Goal: Task Accomplishment & Management: Manage account settings

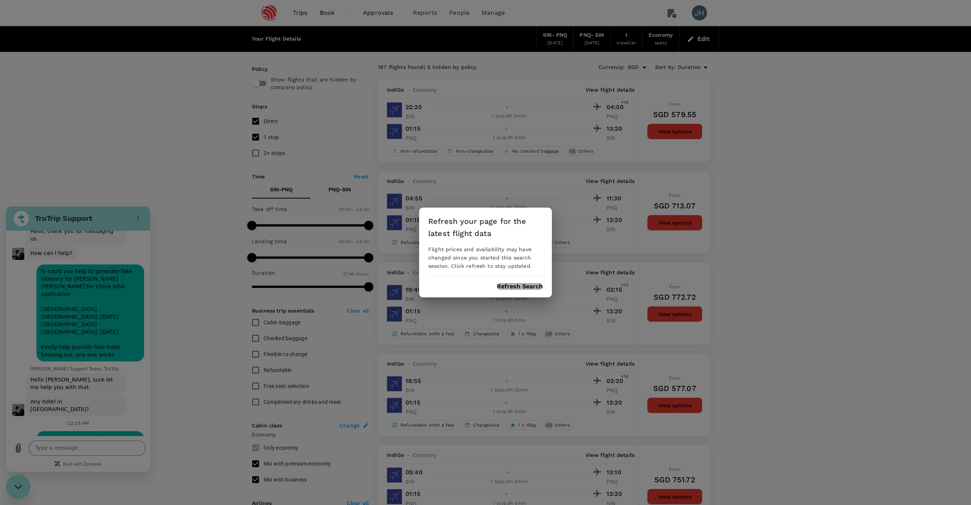
click at [532, 287] on button "Refresh Search" at bounding box center [520, 286] width 46 height 7
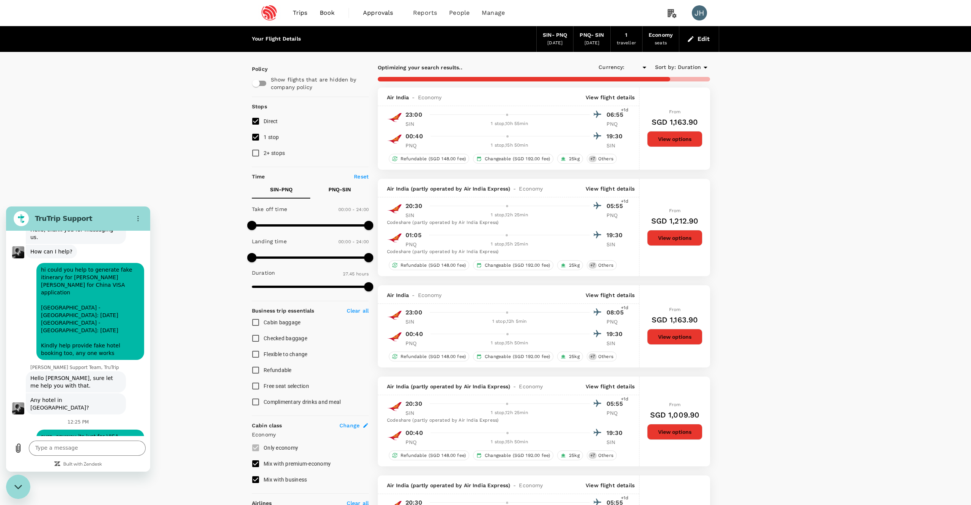
type input "SGD"
click at [704, 42] on button "Edit" at bounding box center [698, 39] width 27 height 12
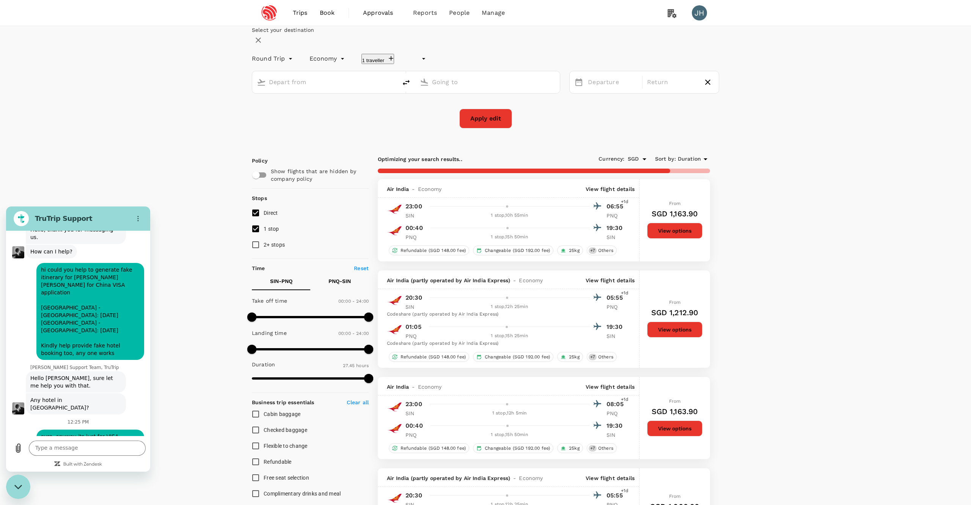
type input "undefined, undefined (any)"
type input "Singapore Changi (SIN)"
type input "Pune (PNQ)"
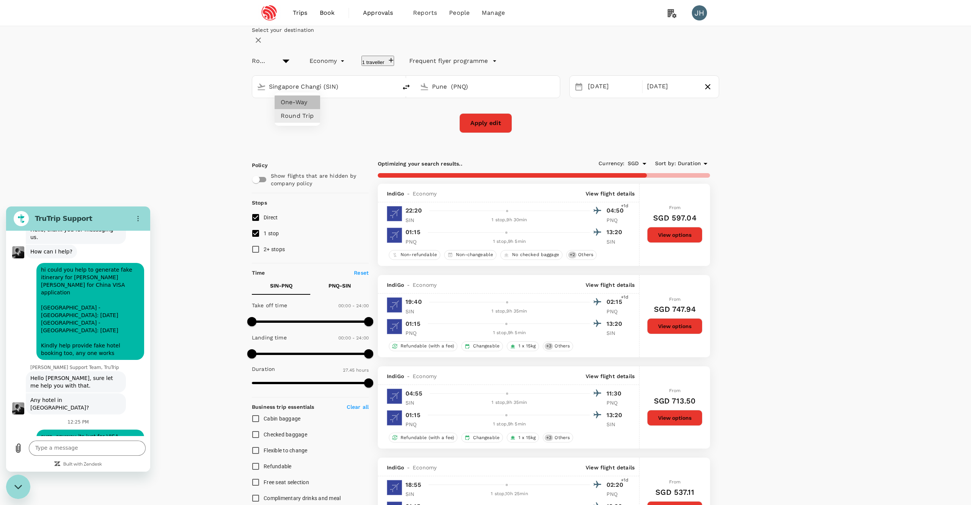
click at [296, 100] on li "One-Way" at bounding box center [298, 103] width 46 height 14
type input "oneway"
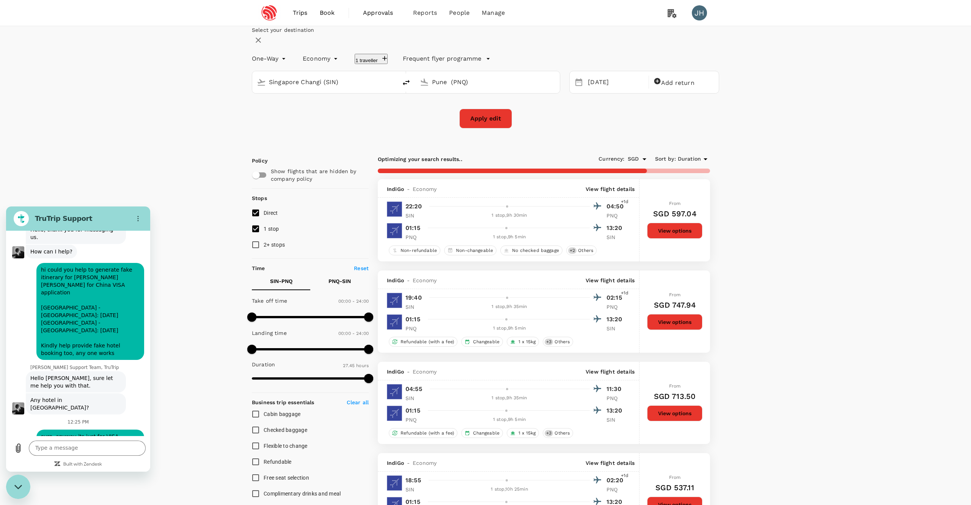
click at [410, 87] on icon "delete" at bounding box center [406, 82] width 9 height 9
type input "Pune (PNQ)"
type input "Singapore Changi (SIN)"
click at [588, 90] on div "[DATE]" at bounding box center [616, 82] width 62 height 15
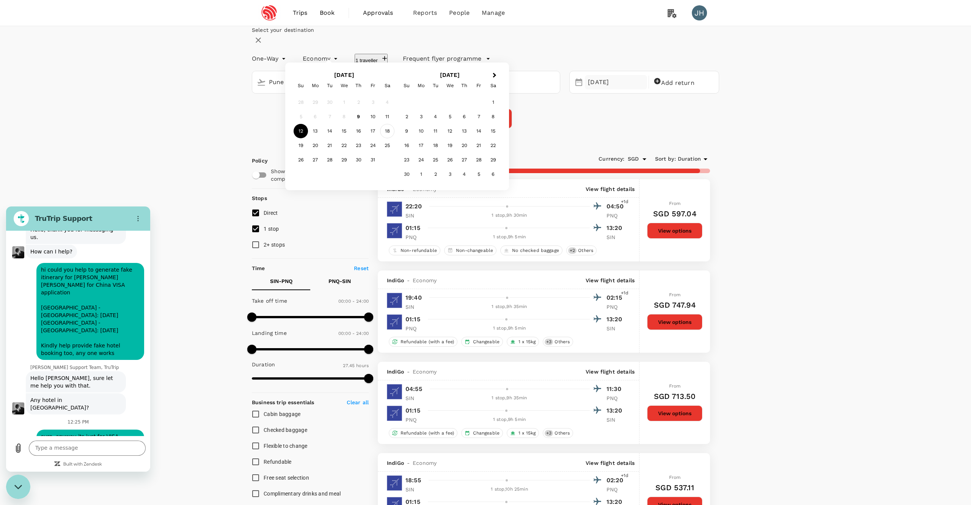
click at [394, 138] on div "18" at bounding box center [387, 131] width 14 height 14
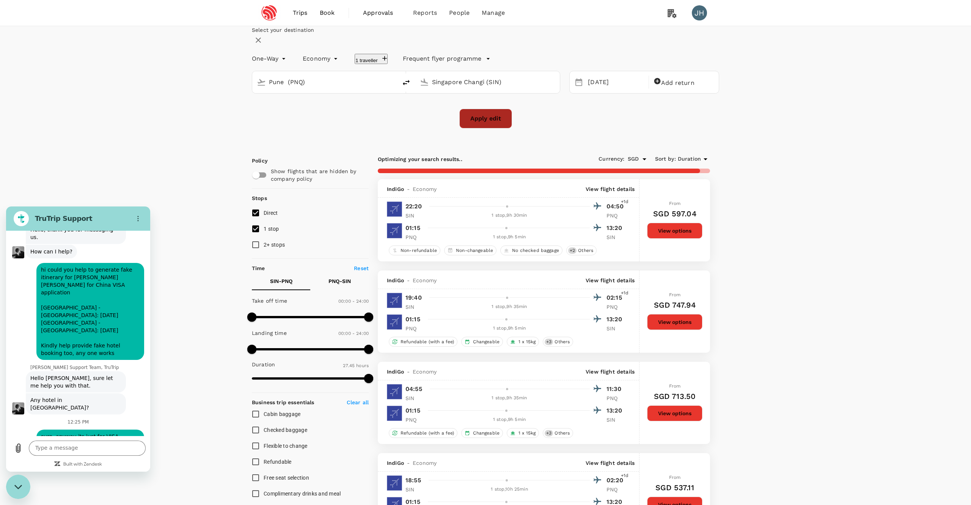
click at [493, 129] on button "Apply edit" at bounding box center [485, 119] width 53 height 20
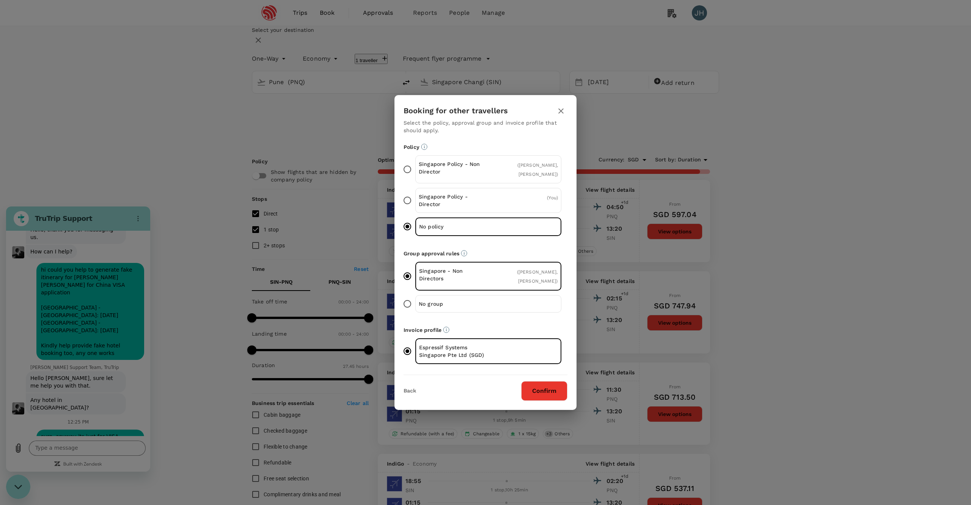
click at [545, 391] on button "Confirm" at bounding box center [544, 391] width 46 height 20
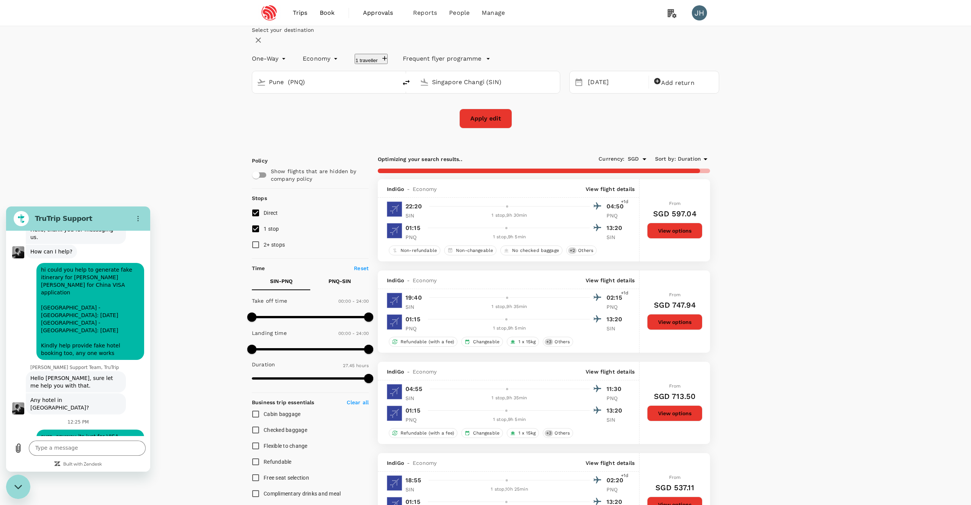
checkbox input "false"
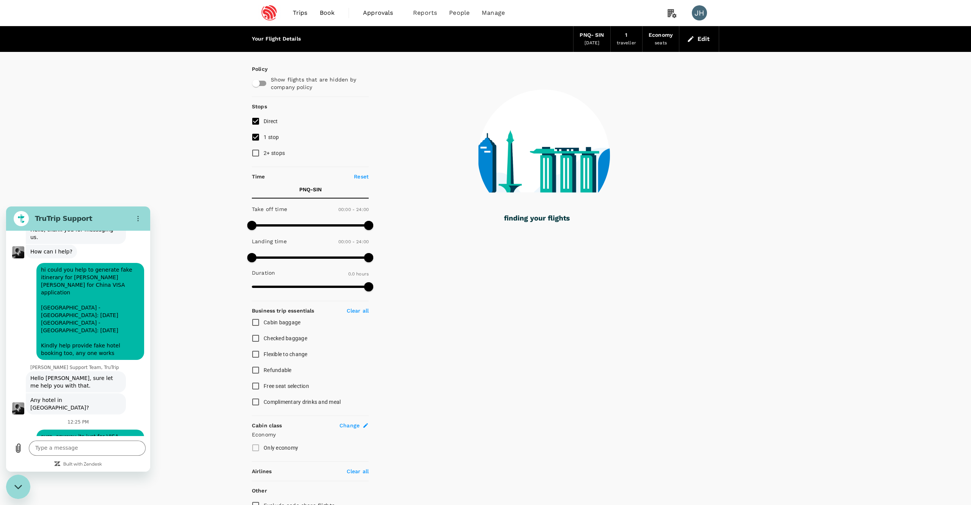
type input "1560"
checkbox input "true"
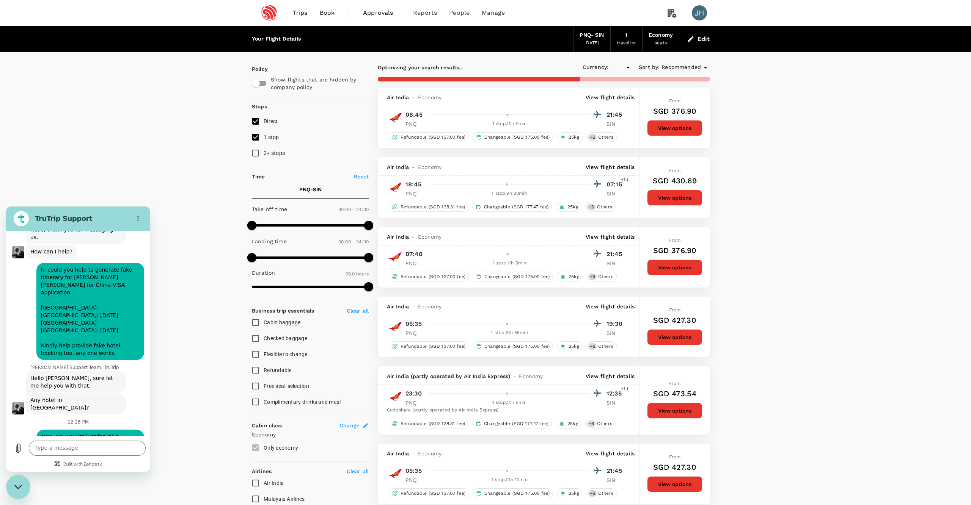
type input "SGD"
click at [677, 66] on span "Recommended" at bounding box center [680, 67] width 39 height 8
click at [651, 120] on span "Duration" at bounding box center [684, 121] width 94 height 9
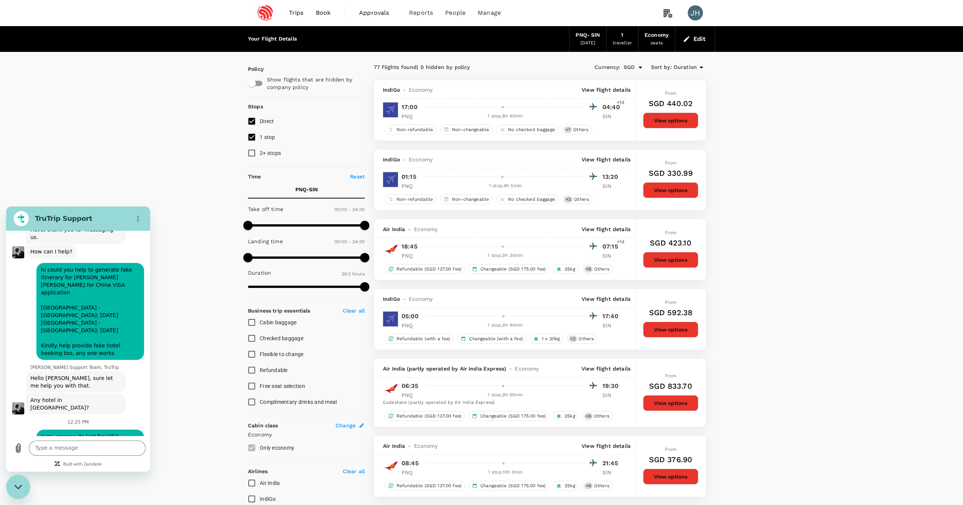
click at [301, 10] on span "Trips" at bounding box center [296, 12] width 15 height 9
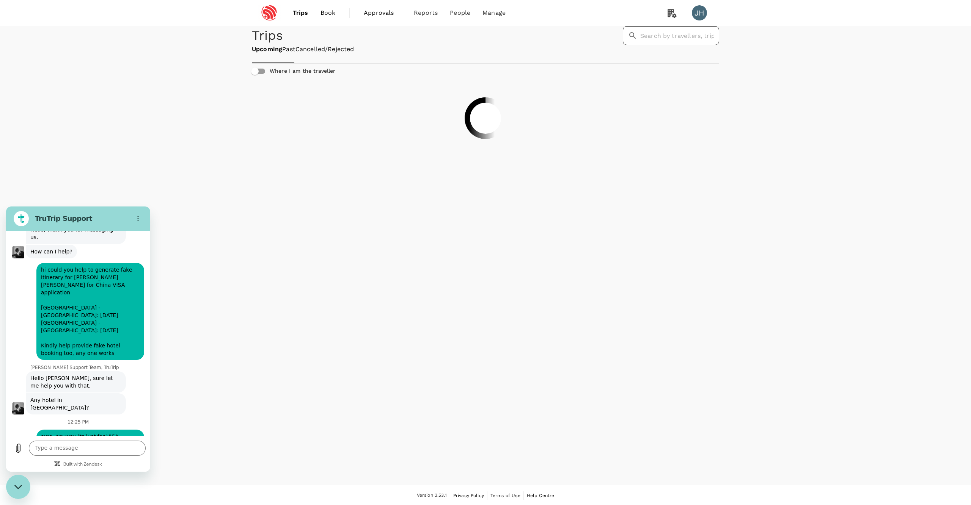
click at [640, 45] on input "text" at bounding box center [679, 35] width 79 height 19
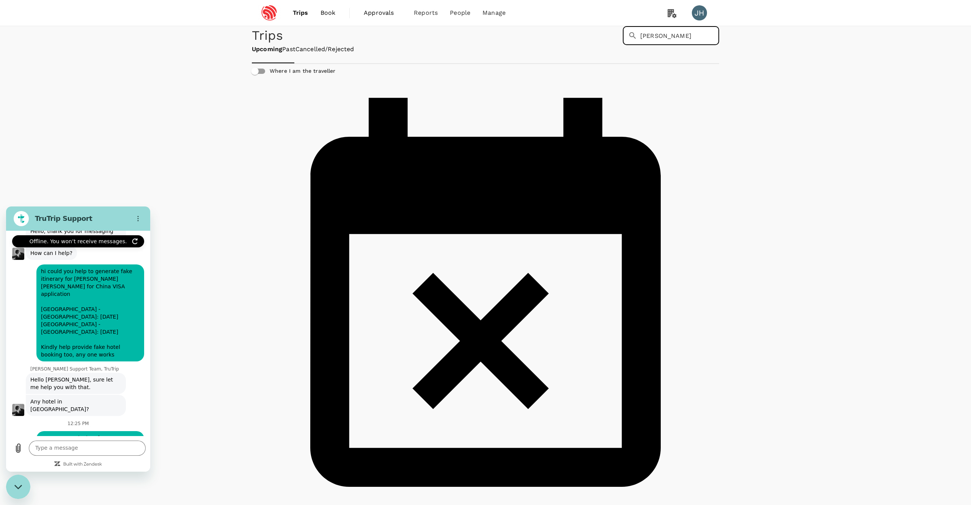
scroll to position [217, 0]
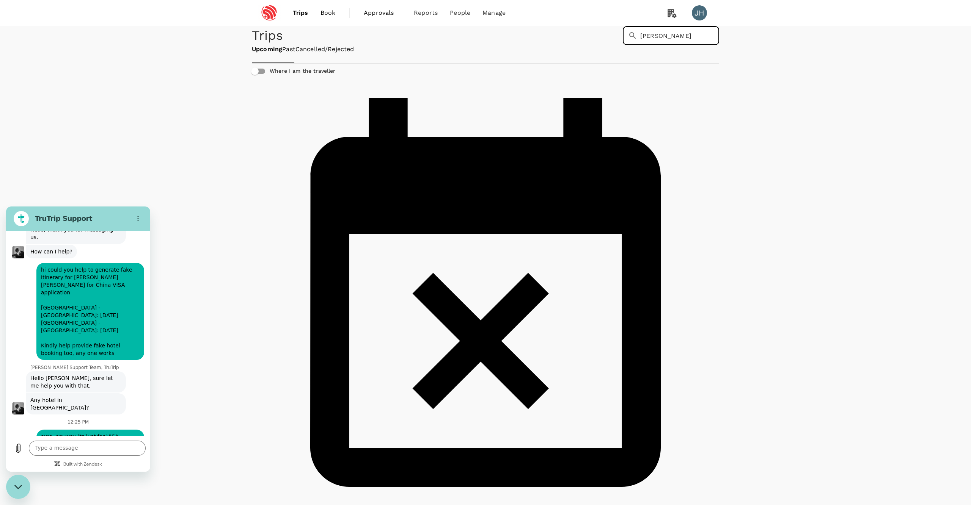
drag, startPoint x: 556, startPoint y: 54, endPoint x: 668, endPoint y: 54, distance: 112.6
click at [668, 45] on input "[PERSON_NAME]" at bounding box center [679, 35] width 79 height 19
type input "[PERSON_NAME]"
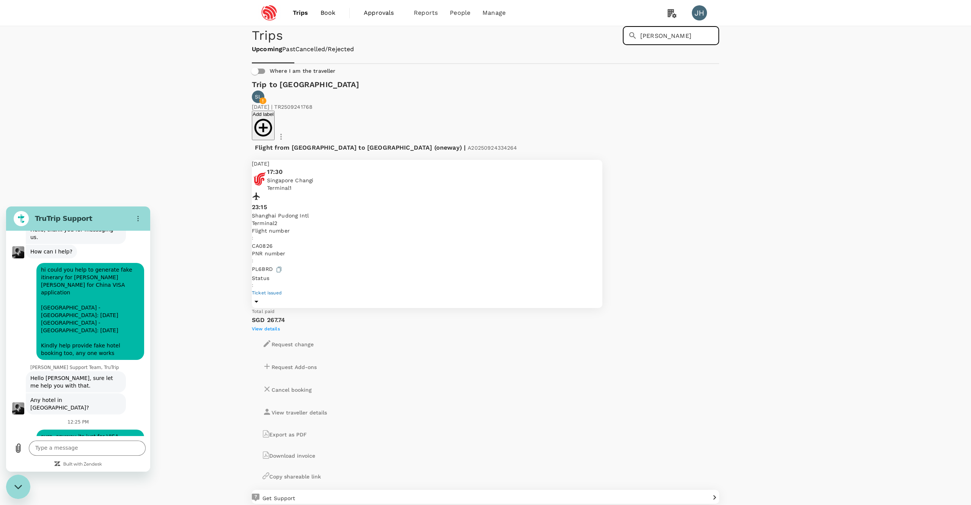
click at [313, 184] on p "Singapore Changi" at bounding box center [290, 181] width 46 height 8
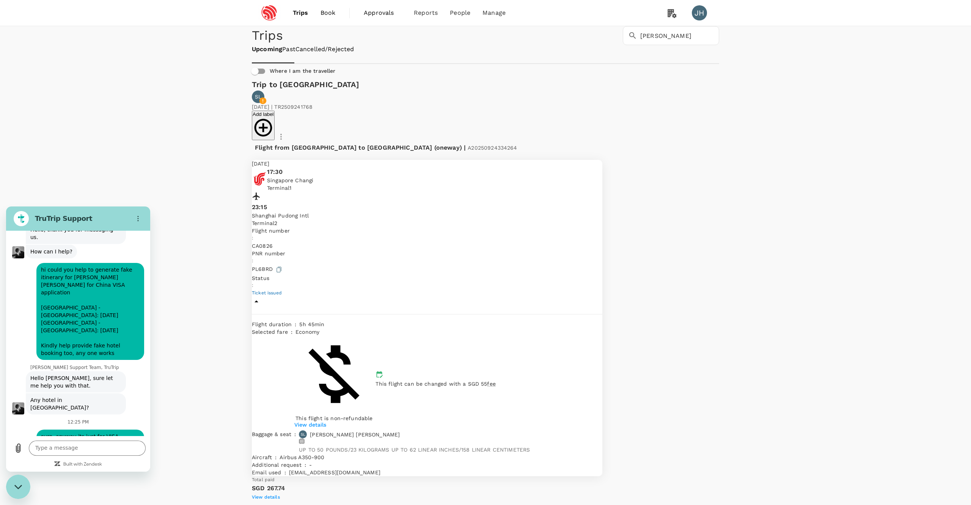
click at [262, 117] on div "[DATE] | TR2509241768 Add label Flight from [GEOGRAPHIC_DATA] to [GEOGRAPHIC_DA…" at bounding box center [485, 388] width 467 height 570
click at [254, 119] on div "[DATE] | TR2509241768 Add label Flight from [GEOGRAPHIC_DATA] to [GEOGRAPHIC_DA…" at bounding box center [485, 388] width 467 height 570
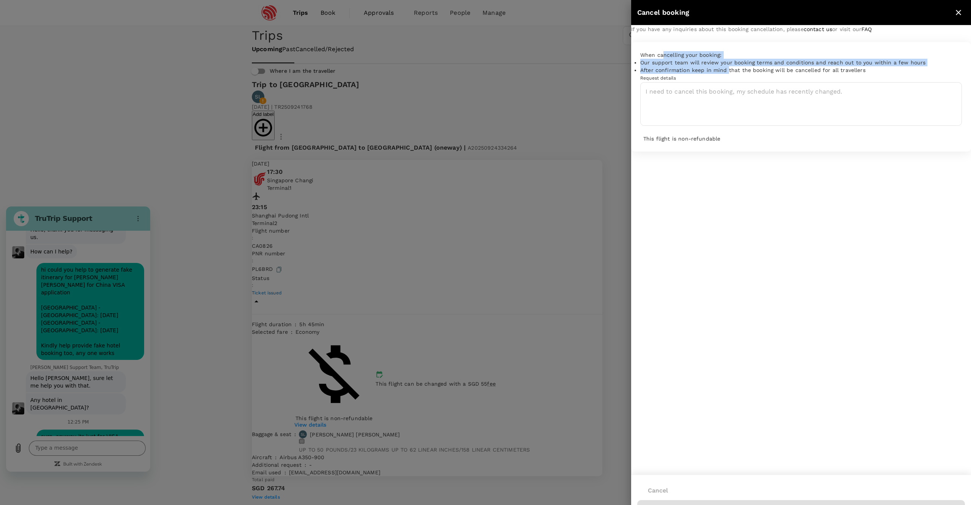
drag, startPoint x: 671, startPoint y: 72, endPoint x: 742, endPoint y: 85, distance: 71.7
click at [742, 86] on div "When cancelling your booking: Our support team will review your booking terms a…" at bounding box center [801, 97] width 340 height 110
click at [956, 12] on icon "close" at bounding box center [958, 12] width 5 height 5
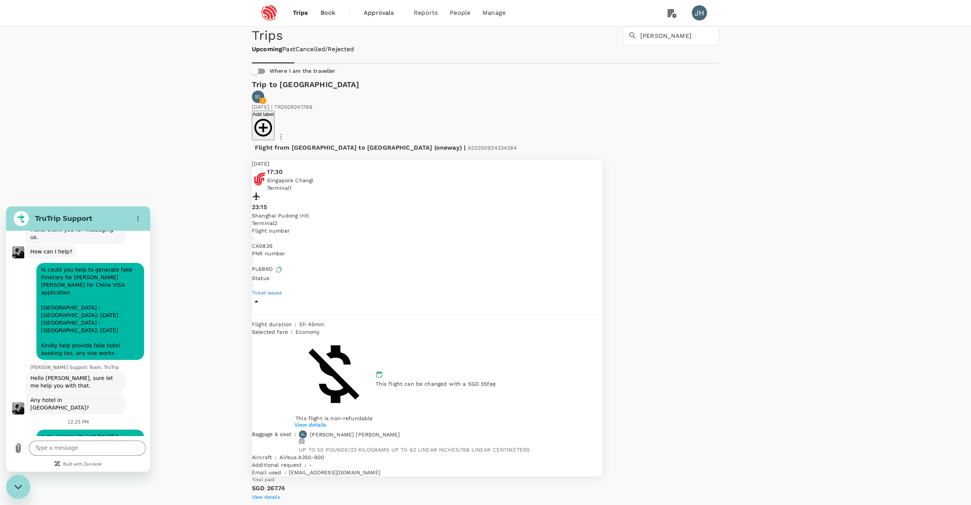
click at [326, 421] on p "View details" at bounding box center [310, 425] width 32 height 8
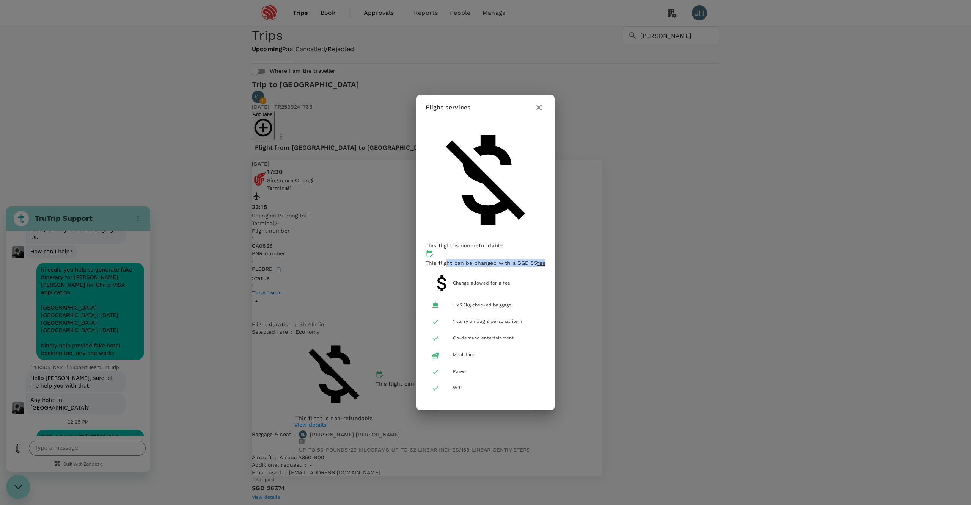
drag, startPoint x: 521, startPoint y: 209, endPoint x: 560, endPoint y: 215, distance: 39.9
click at [545, 259] on p "This flight can be changed with a SGD 55 fee" at bounding box center [485, 263] width 120 height 8
click at [543, 112] on icon "button" at bounding box center [538, 107] width 9 height 9
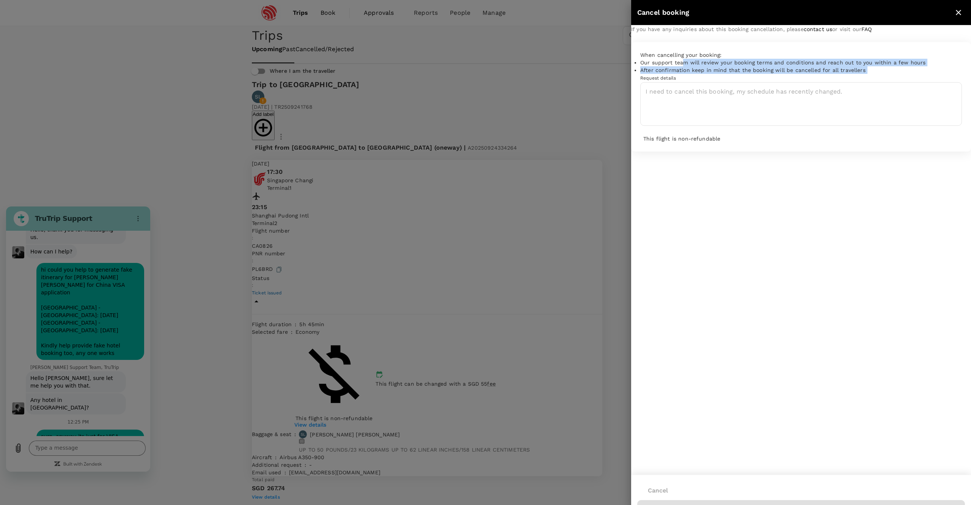
drag, startPoint x: 697, startPoint y: 82, endPoint x: 768, endPoint y: 95, distance: 72.4
click at [768, 95] on div "When cancelling your booking: Our support team will review your booking terms a…" at bounding box center [801, 97] width 340 height 110
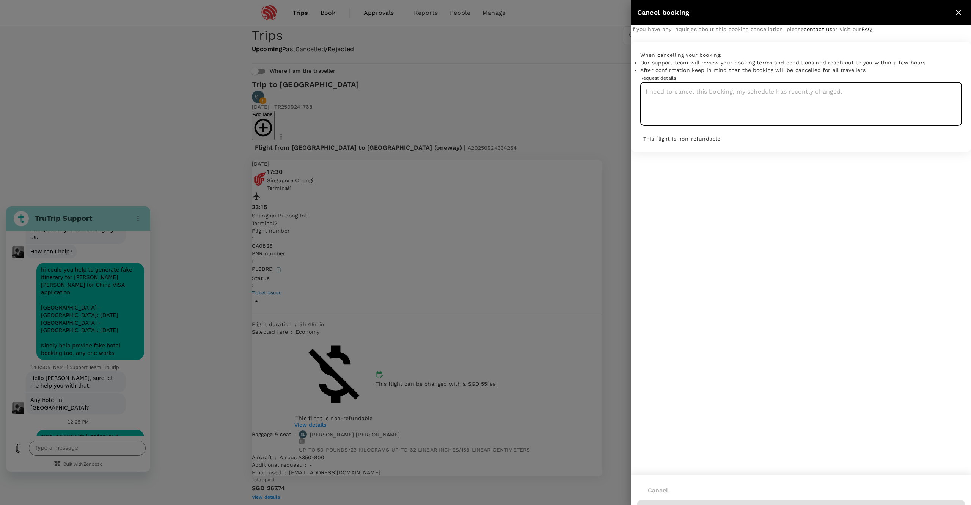
click at [679, 126] on textarea at bounding box center [801, 104] width 322 height 44
type textarea "Employee will be leaving the company."
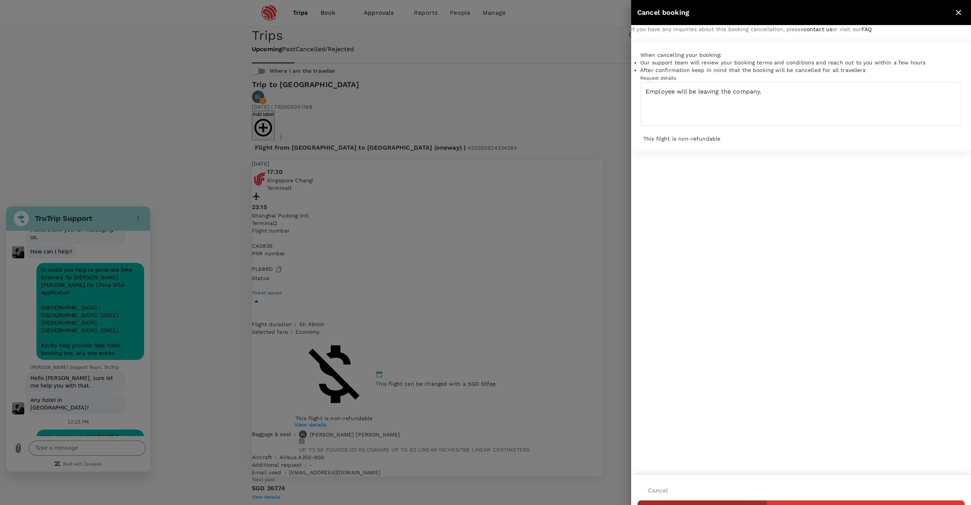
click at [874, 501] on button "Submit" at bounding box center [801, 511] width 328 height 20
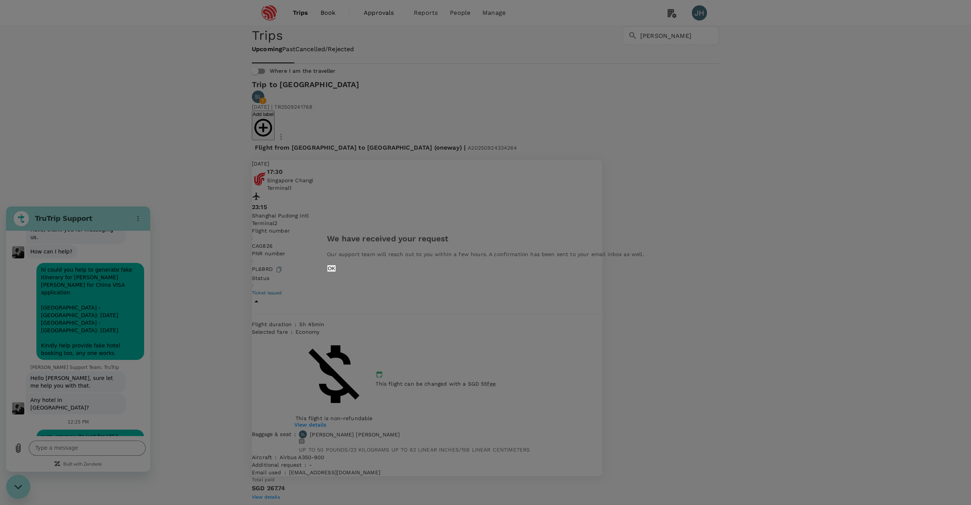
click at [336, 272] on button "OK" at bounding box center [331, 268] width 9 height 7
